Goal: Task Accomplishment & Management: Complete application form

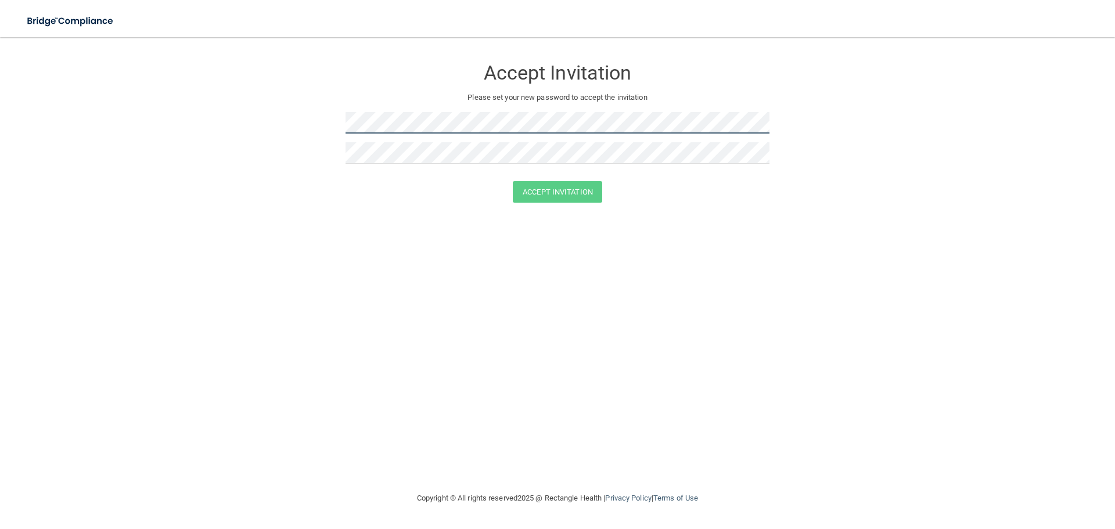
click at [292, 124] on form "Accept Invitation Please set your new password to accept the invitation Accept …" at bounding box center [557, 133] width 1068 height 168
click at [303, 116] on form "Accept Invitation Please set your new password to accept the invitation Passwor…" at bounding box center [557, 141] width 1068 height 185
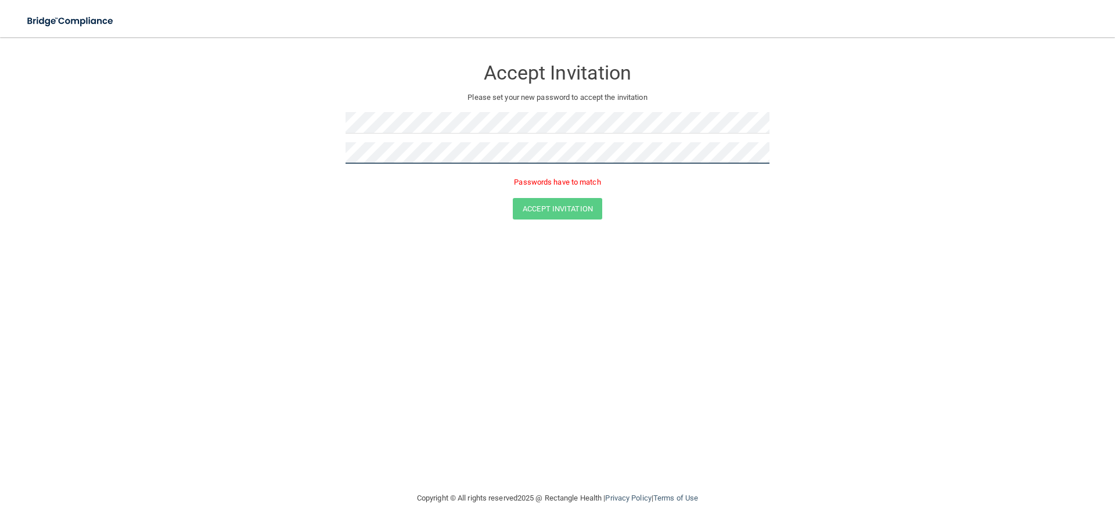
click at [285, 157] on form "Accept Invitation Please set your new password to accept the invitation Passwor…" at bounding box center [557, 141] width 1068 height 185
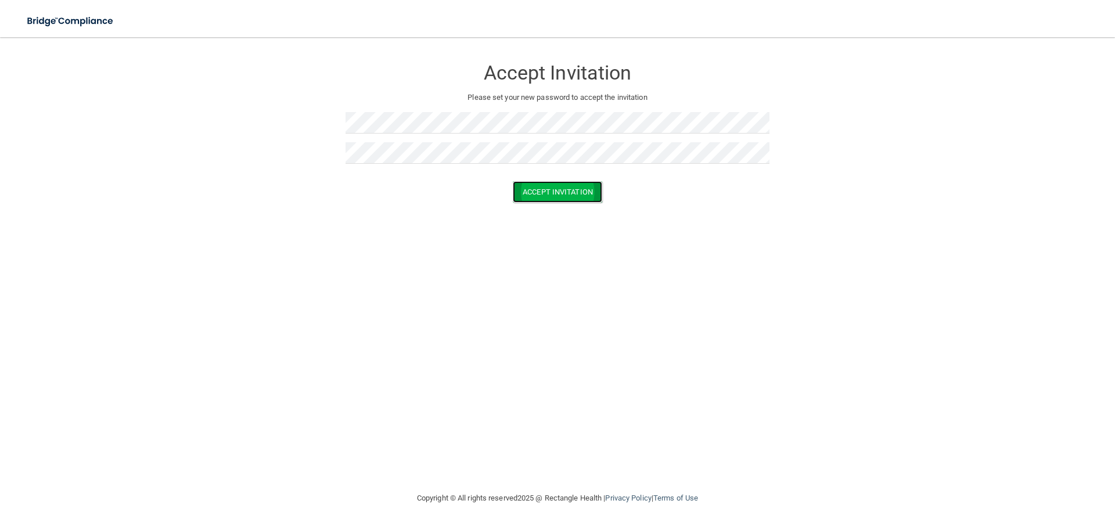
click at [555, 192] on button "Accept Invitation" at bounding box center [557, 191] width 89 height 21
click at [588, 204] on button "Accept Invitation" at bounding box center [557, 208] width 89 height 21
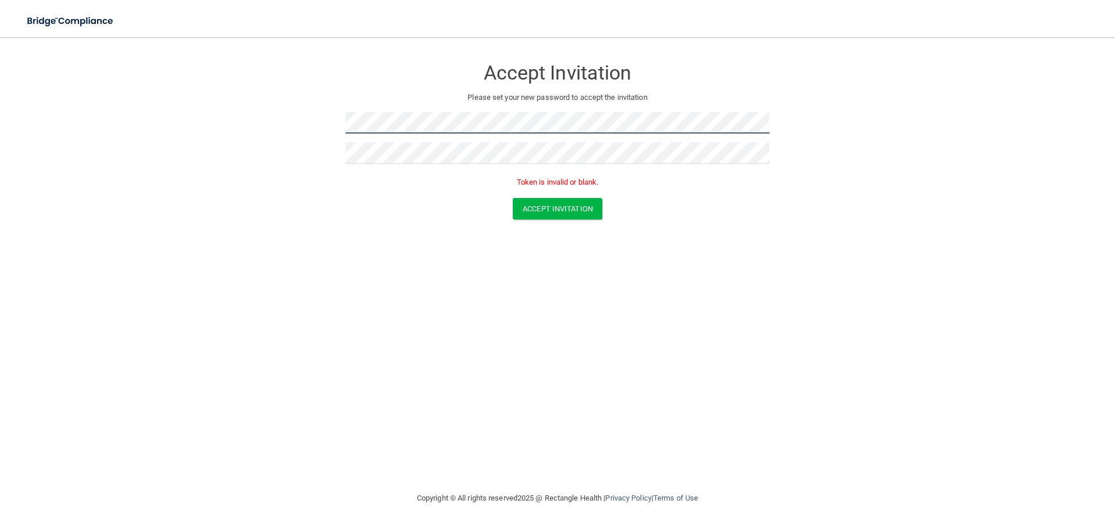
click at [341, 138] on form "Accept Invitation Please set your new password to accept the invitation Token i…" at bounding box center [557, 141] width 1068 height 185
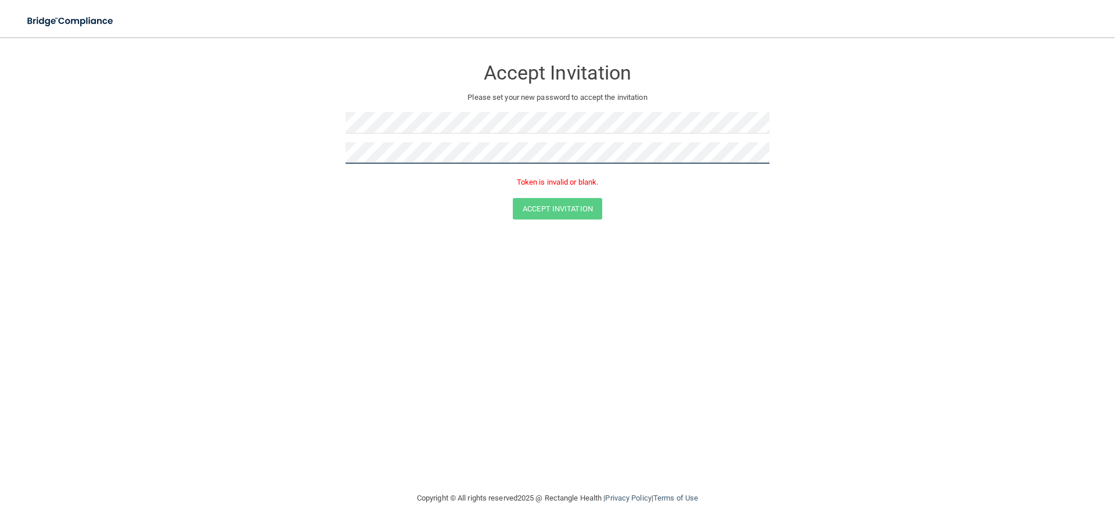
click at [294, 161] on form "Accept Invitation Please set your new password to accept the invitation Token i…" at bounding box center [557, 141] width 1068 height 185
click at [566, 203] on button "Accept Invitation" at bounding box center [557, 208] width 89 height 21
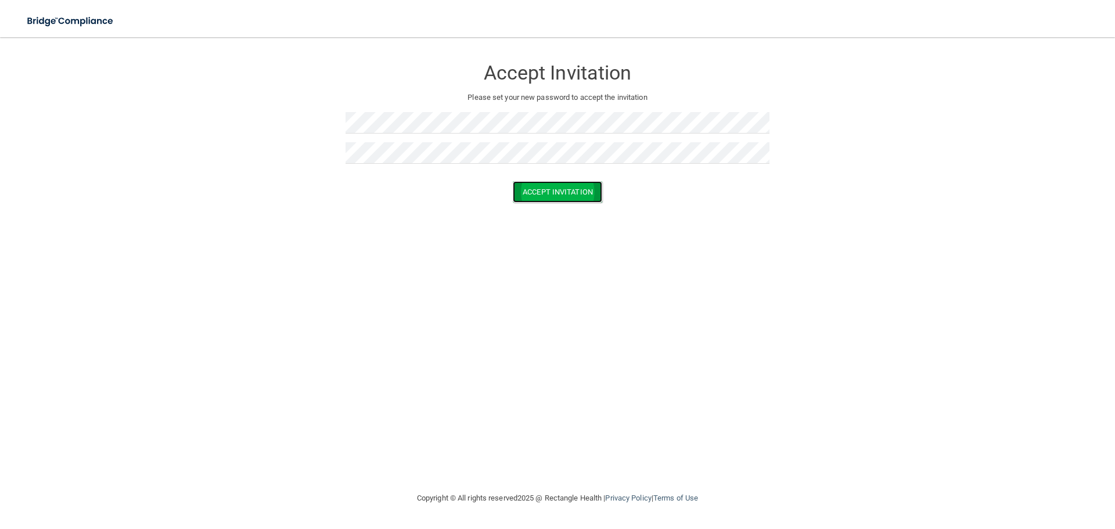
click at [541, 192] on button "Accept Invitation" at bounding box center [557, 191] width 89 height 21
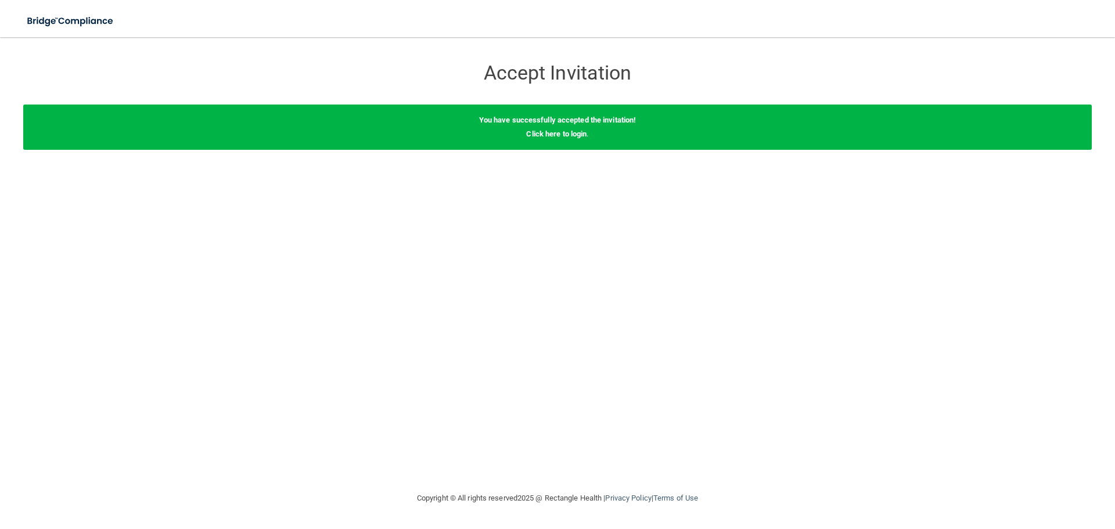
click at [550, 190] on div "Accept Invitation Please set your new password to accept the invitation Accept …" at bounding box center [557, 264] width 1068 height 431
click at [563, 135] on link "Click here to login" at bounding box center [556, 133] width 60 height 9
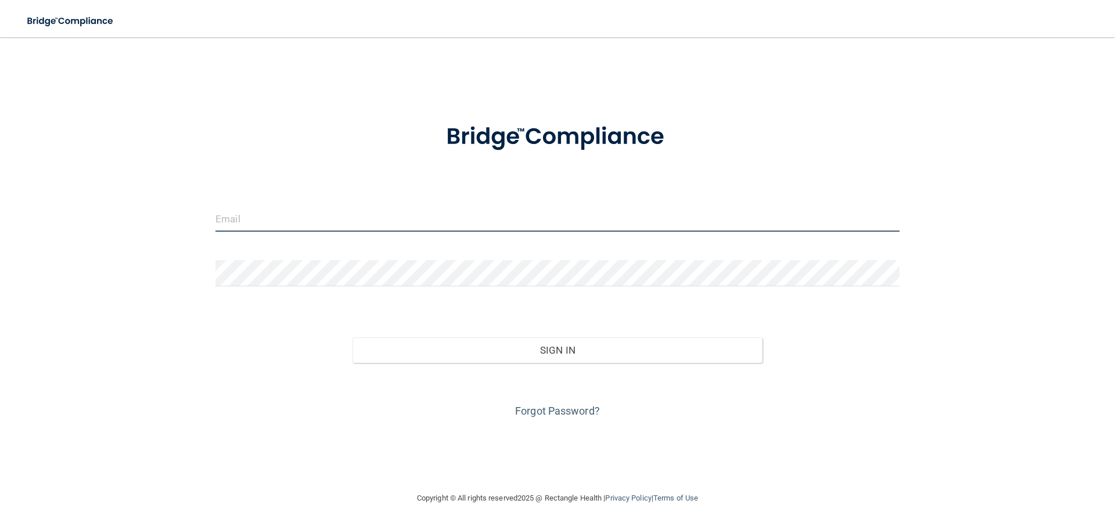
click at [259, 213] on input "email" at bounding box center [557, 219] width 684 height 26
click at [716, 75] on div "Invalid email/password. You don't have permission to access that page. Sign In …" at bounding box center [557, 264] width 1068 height 431
